Goal: Task Accomplishment & Management: Use online tool/utility

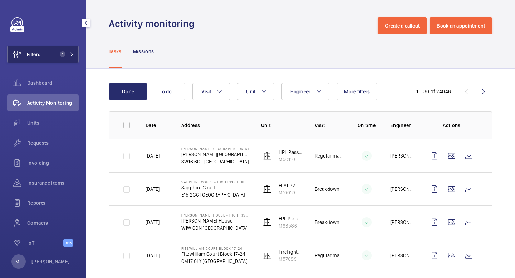
click at [72, 50] on button "Filters 1" at bounding box center [43, 54] width 72 height 17
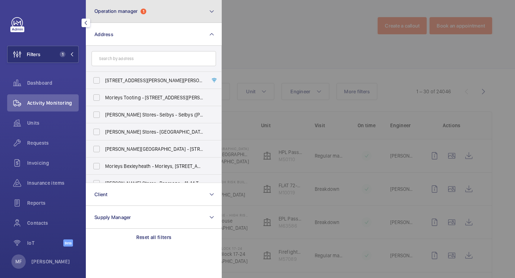
click at [128, 8] on span "Operation manager" at bounding box center [115, 11] width 43 height 6
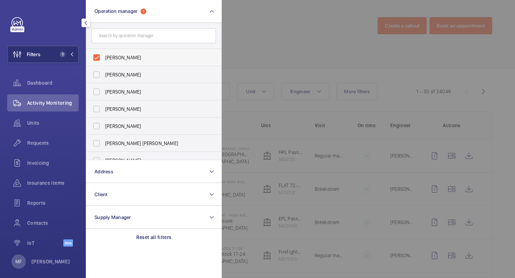
click at [104, 60] on label "[PERSON_NAME]" at bounding box center [148, 57] width 125 height 17
click at [104, 60] on input "[PERSON_NAME]" at bounding box center [96, 57] width 14 height 14
checkbox input "false"
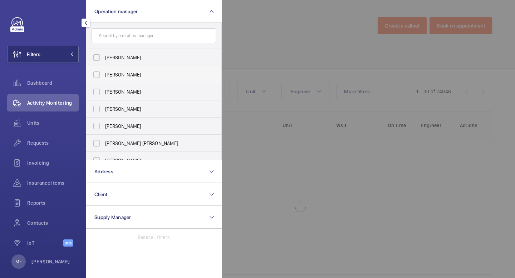
click at [99, 77] on label "[PERSON_NAME]" at bounding box center [148, 74] width 125 height 17
click at [99, 77] on input "[PERSON_NAME]" at bounding box center [96, 75] width 14 height 14
checkbox input "true"
click at [71, 54] on mat-icon at bounding box center [72, 54] width 4 height 4
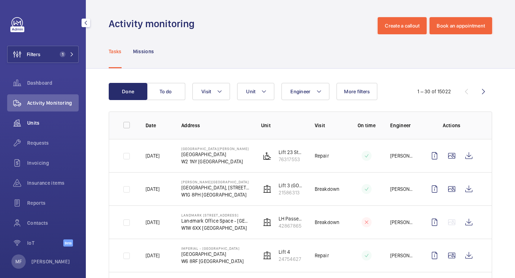
click at [52, 130] on div "Units" at bounding box center [43, 123] width 72 height 17
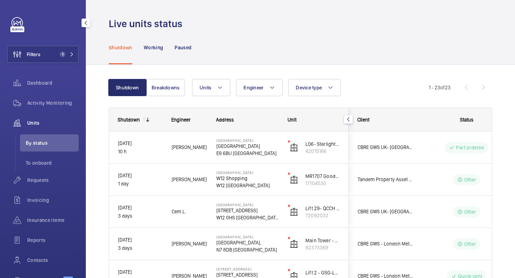
click at [40, 124] on span "Units" at bounding box center [53, 123] width 52 height 7
click at [38, 119] on div "Units" at bounding box center [43, 123] width 72 height 17
click at [73, 59] on button "Filters 1" at bounding box center [43, 54] width 72 height 17
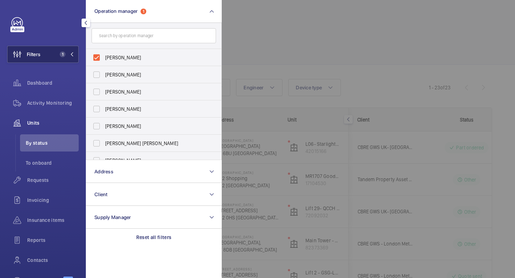
click at [74, 58] on button "Filters 1" at bounding box center [43, 54] width 72 height 17
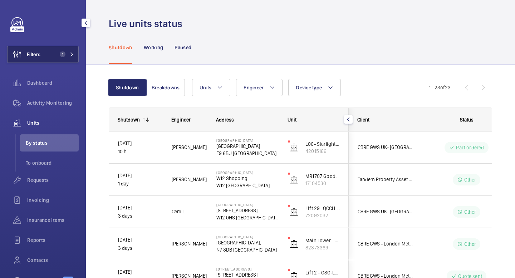
click at [74, 58] on button "Filters 1" at bounding box center [43, 54] width 72 height 17
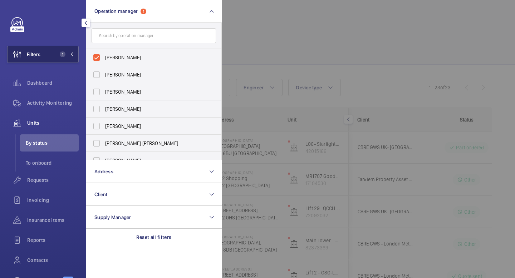
click at [74, 58] on button "Filters 1" at bounding box center [43, 54] width 72 height 17
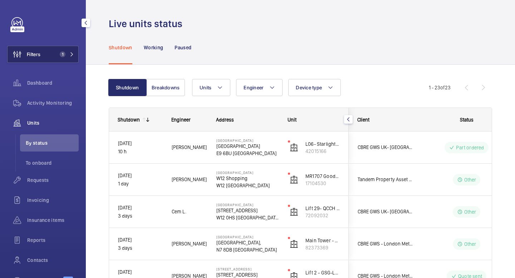
click at [74, 58] on button "Filters 1" at bounding box center [43, 54] width 72 height 17
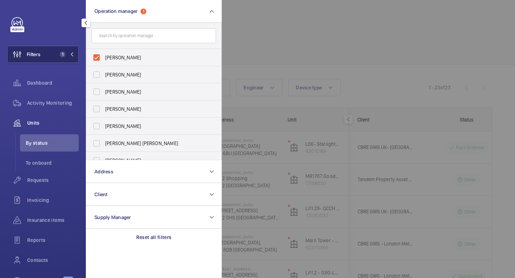
click at [74, 58] on button "Filters 1" at bounding box center [43, 54] width 72 height 17
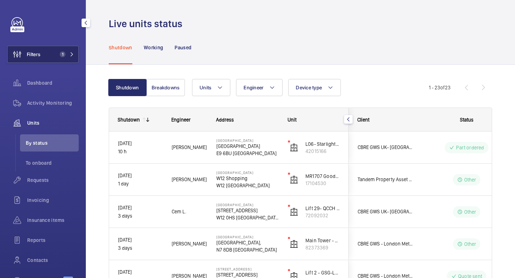
click at [74, 58] on button "Filters 1" at bounding box center [43, 54] width 72 height 17
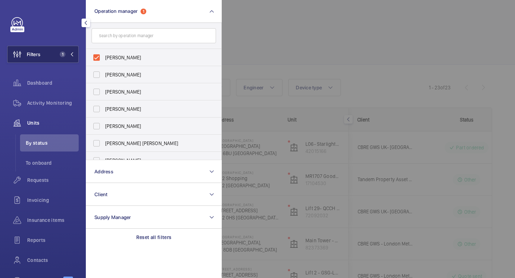
click at [74, 58] on button "Filters 1" at bounding box center [43, 54] width 72 height 17
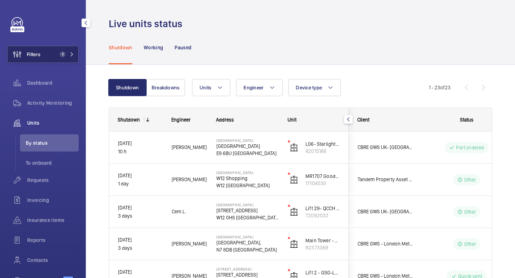
click at [74, 58] on button "Filters 1" at bounding box center [43, 54] width 72 height 17
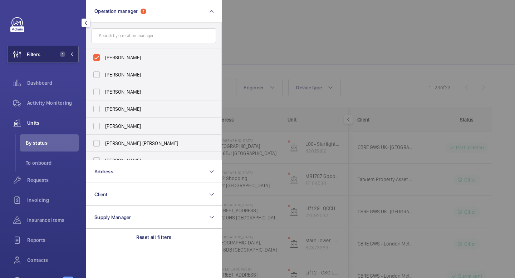
click at [74, 58] on button "Filters 1" at bounding box center [43, 54] width 72 height 17
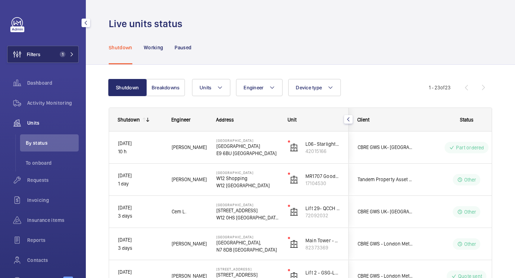
click at [74, 58] on button "Filters 1" at bounding box center [43, 54] width 72 height 17
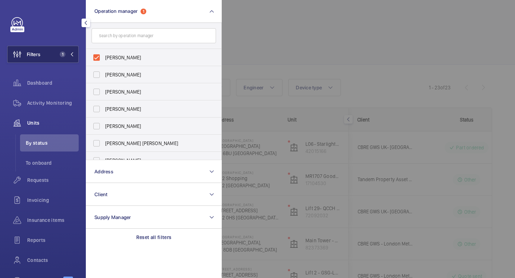
click at [74, 58] on button "Filters 1" at bounding box center [43, 54] width 72 height 17
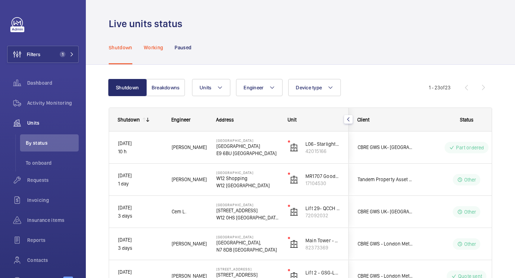
click at [154, 47] on p "Working" at bounding box center [153, 47] width 19 height 7
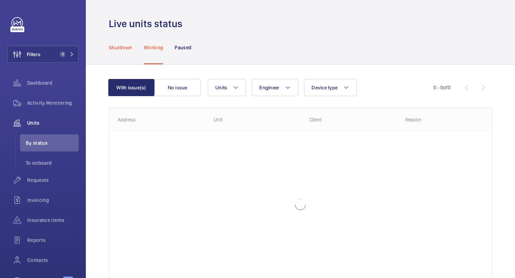
click at [118, 51] on div "Shutdown" at bounding box center [121, 47] width 24 height 34
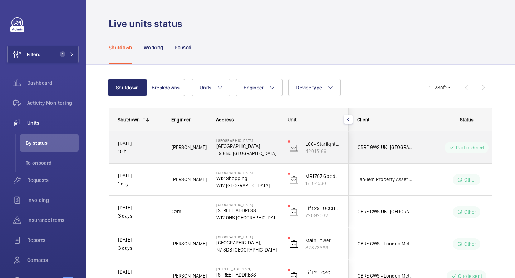
click at [370, 158] on div "CBRE GWS UK- [GEOGRAPHIC_DATA] (Critical)" at bounding box center [381, 147] width 64 height 23
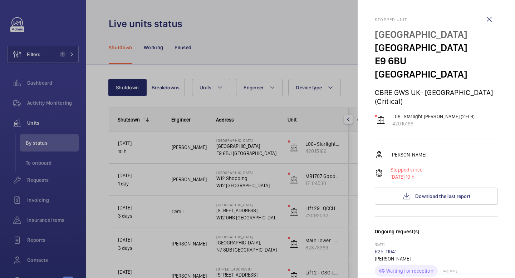
click at [331, 173] on div at bounding box center [257, 139] width 515 height 278
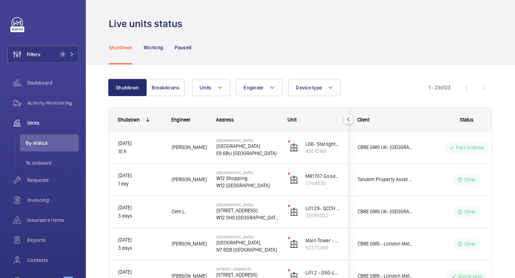
click at [331, 173] on p "MR1707 Goods Only Lift (2FLR)" at bounding box center [323, 176] width 34 height 7
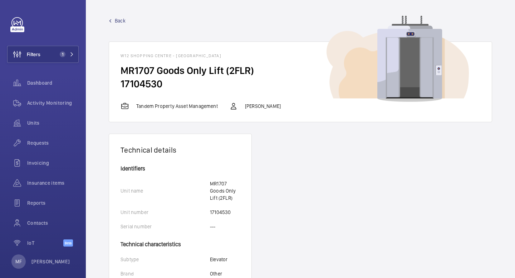
click at [115, 25] on div "Back W12 Shopping Centre - [GEOGRAPHIC_DATA] Goods Only Lift (2FLR) 17104530 Ta…" at bounding box center [301, 69] width 384 height 105
click at [121, 21] on span "Back" at bounding box center [120, 20] width 11 height 7
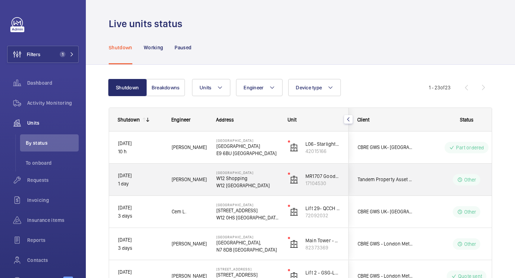
click at [466, 179] on p "Other" at bounding box center [470, 179] width 12 height 7
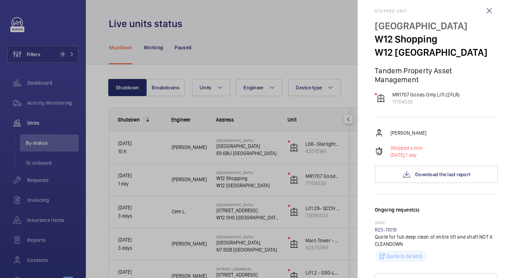
scroll to position [10, 0]
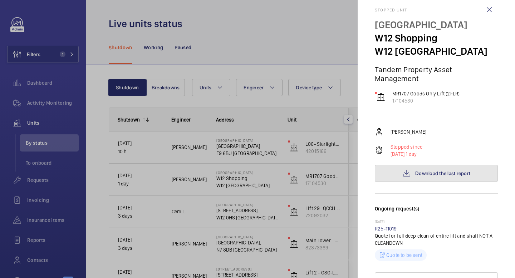
click at [425, 171] on span "Download the last report" at bounding box center [442, 174] width 55 height 6
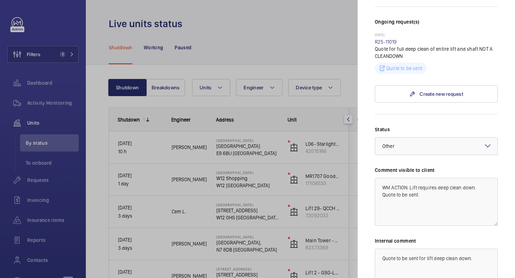
scroll to position [199, 0]
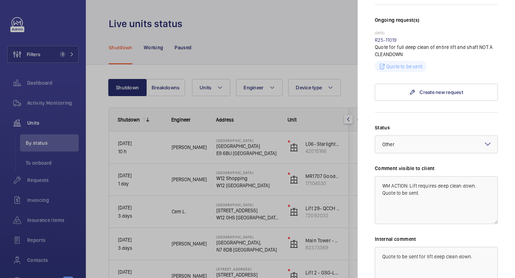
click at [330, 105] on div at bounding box center [257, 139] width 515 height 278
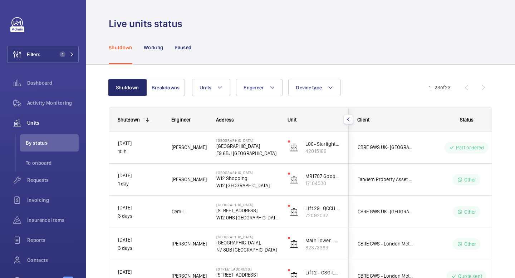
scroll to position [0, 0]
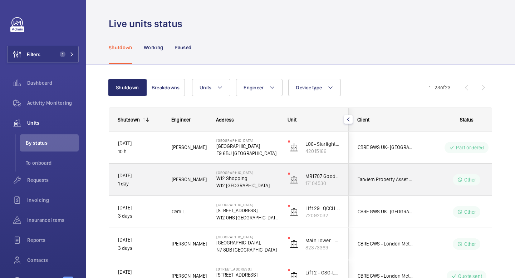
click at [396, 176] on span "Tandem Property Asset Management" at bounding box center [385, 180] width 55 height 8
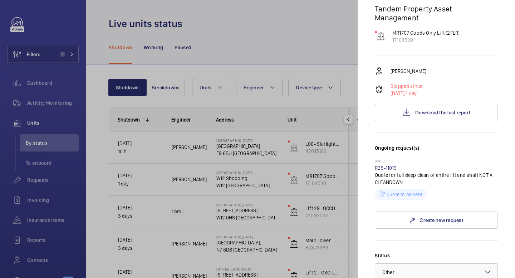
scroll to position [69, 0]
click at [340, 29] on div at bounding box center [257, 139] width 515 height 278
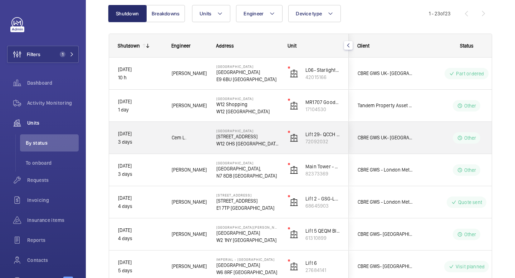
scroll to position [76, 0]
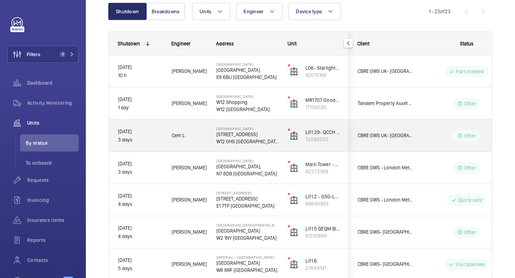
click at [272, 141] on p "W12 0HS [GEOGRAPHIC_DATA]" at bounding box center [247, 141] width 62 height 7
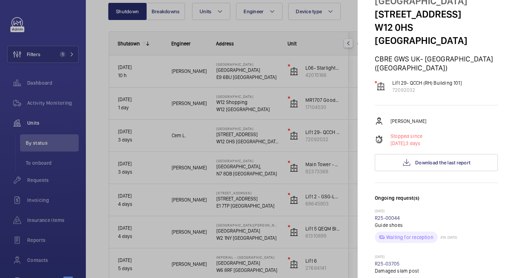
scroll to position [0, 0]
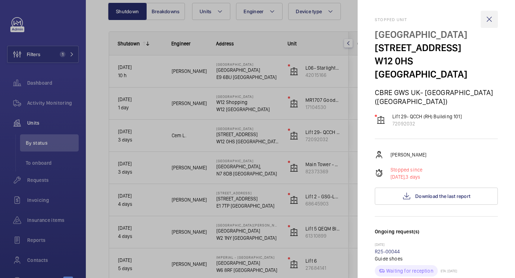
click at [487, 16] on wm-front-icon-button at bounding box center [489, 19] width 17 height 17
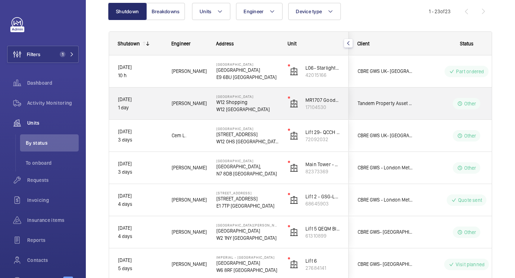
click at [465, 104] on p "Other" at bounding box center [470, 103] width 12 height 7
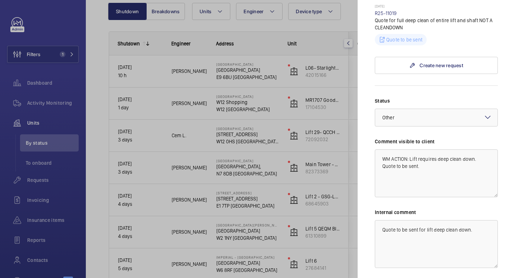
scroll to position [276, 0]
